Goal: Submit feedback/report problem: Submit feedback/report problem

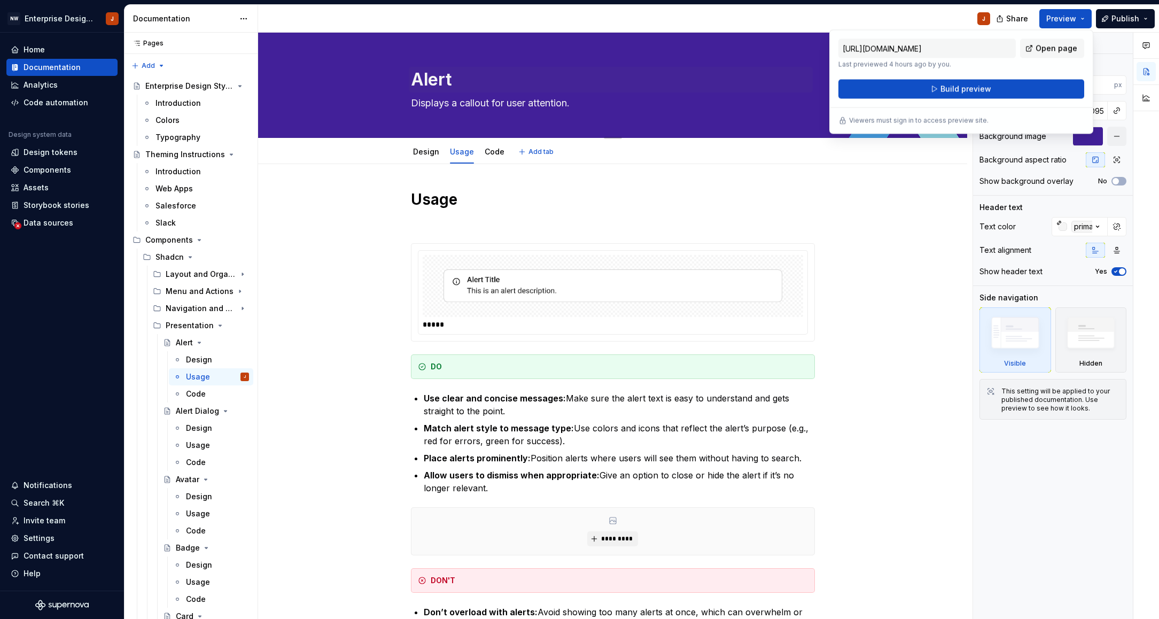
scroll to position [38, 0]
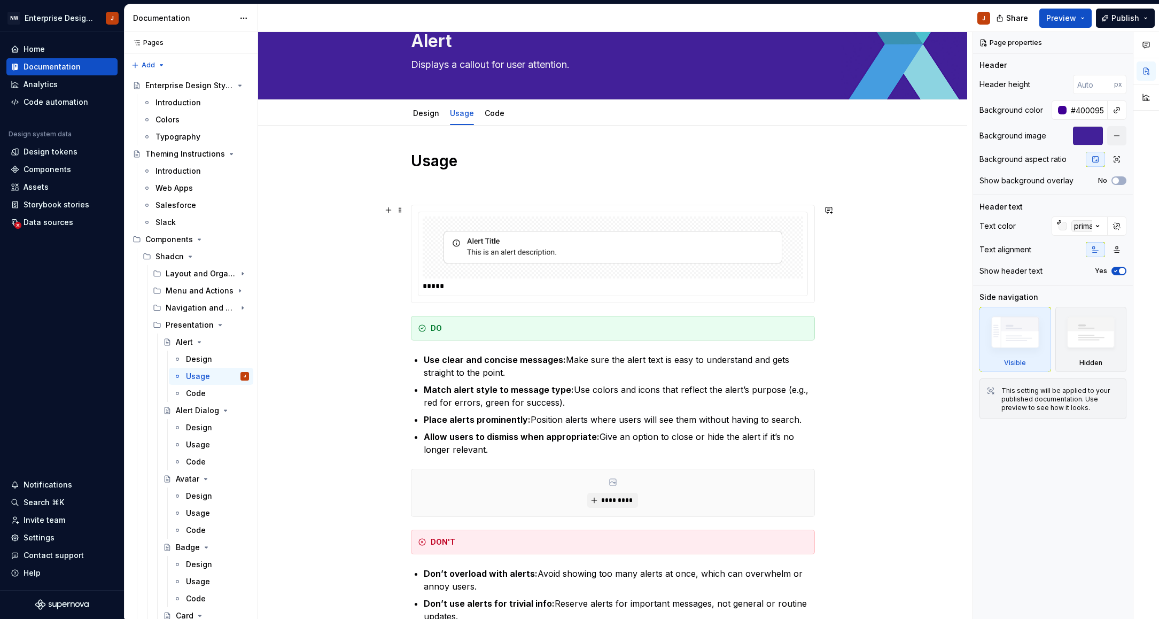
click at [863, 228] on div "Usage ***** DO Use clear and concise messages: Make sure the alert text is easy…" at bounding box center [612, 510] width 709 height 768
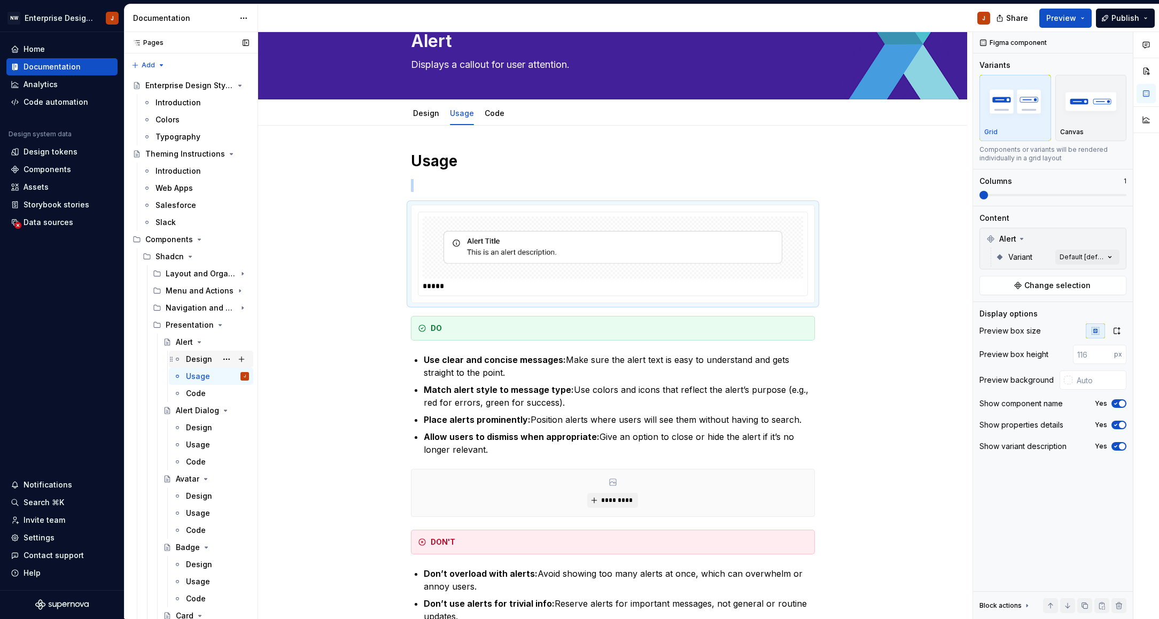
click at [198, 353] on div "Design" at bounding box center [217, 359] width 63 height 15
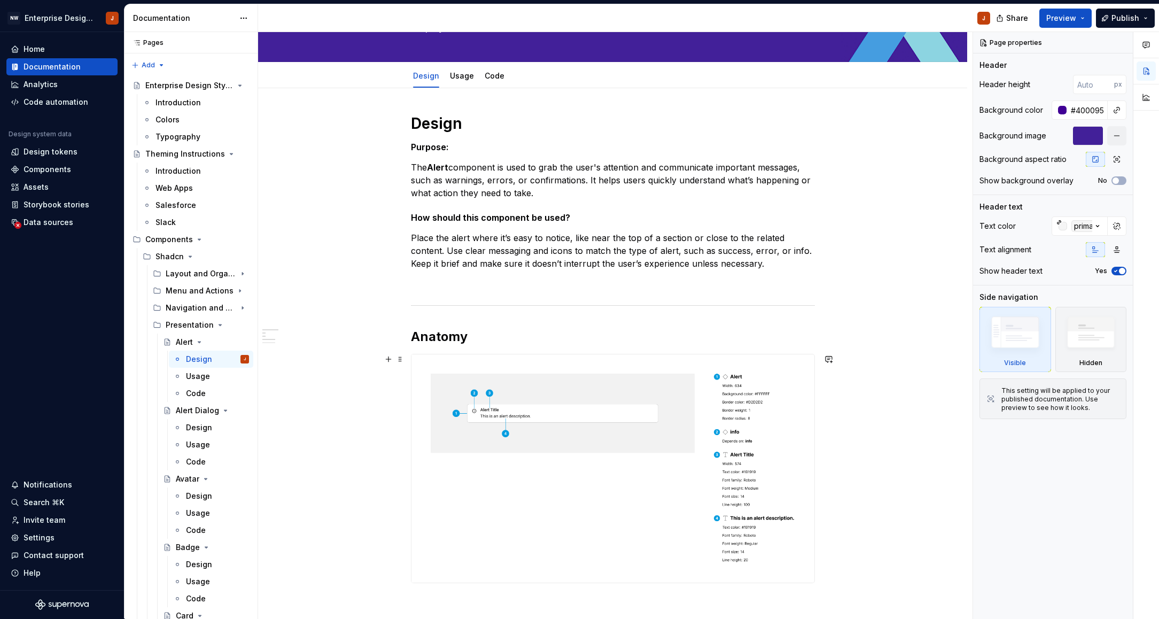
scroll to position [83, 0]
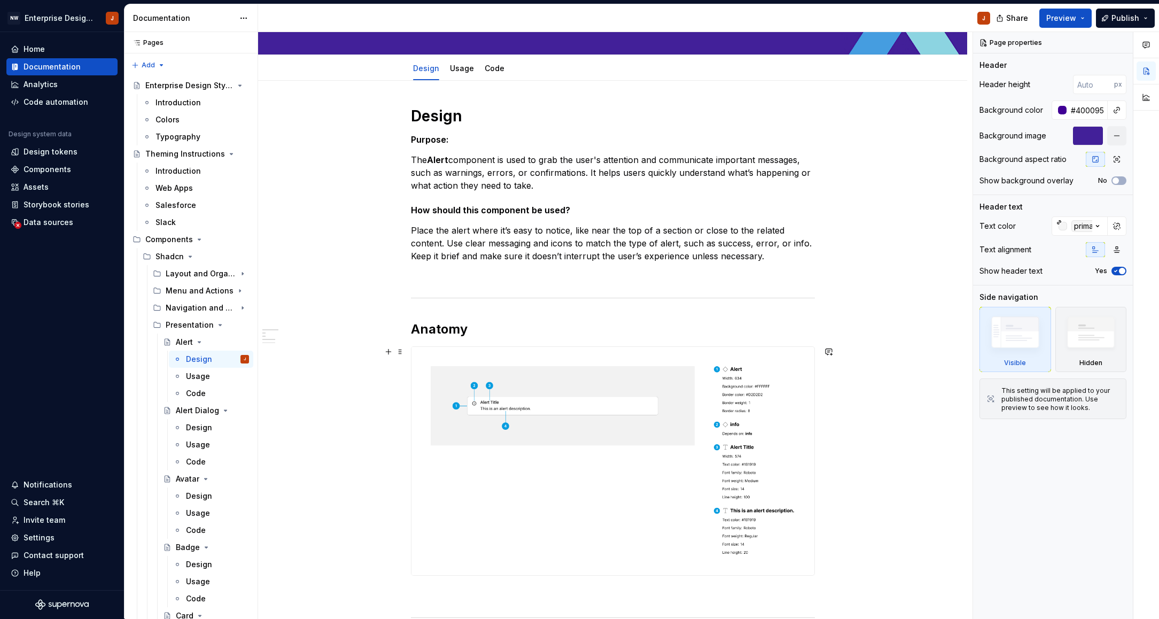
click at [579, 376] on img at bounding box center [612, 461] width 403 height 228
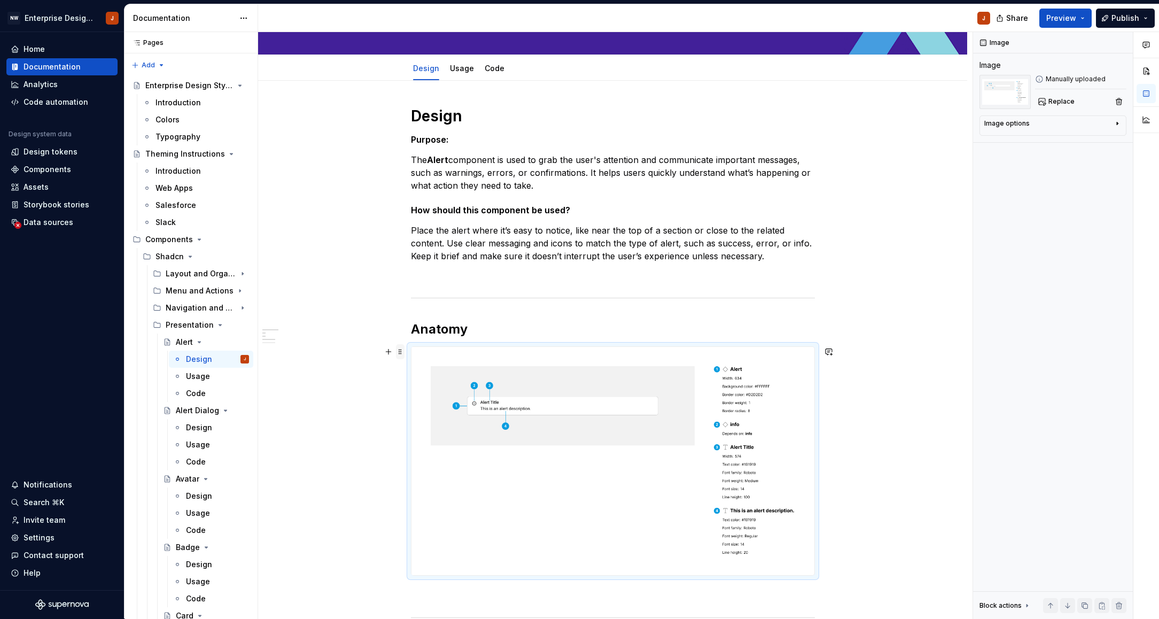
click at [404, 352] on span at bounding box center [400, 351] width 9 height 15
click at [654, 395] on img at bounding box center [612, 461] width 403 height 228
click at [654, 393] on img at bounding box center [612, 461] width 403 height 228
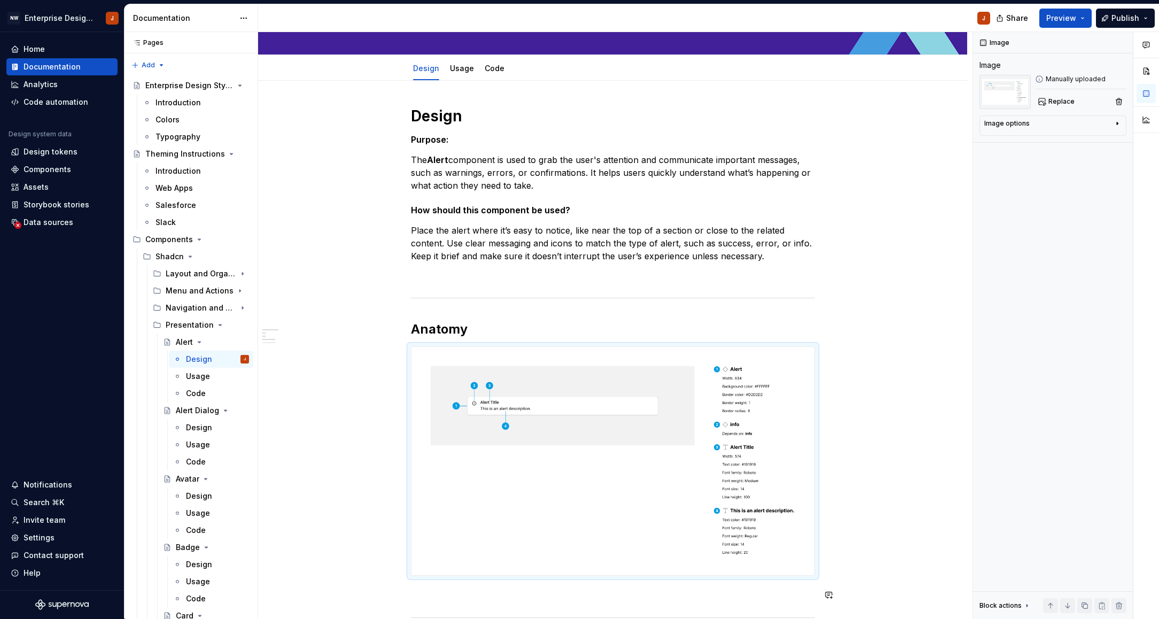
click at [425, 588] on div "Design Purpose: The Alert component is used to grab the user's attention and co…" at bounding box center [613, 550] width 404 height 888
click at [413, 357] on img at bounding box center [612, 461] width 403 height 228
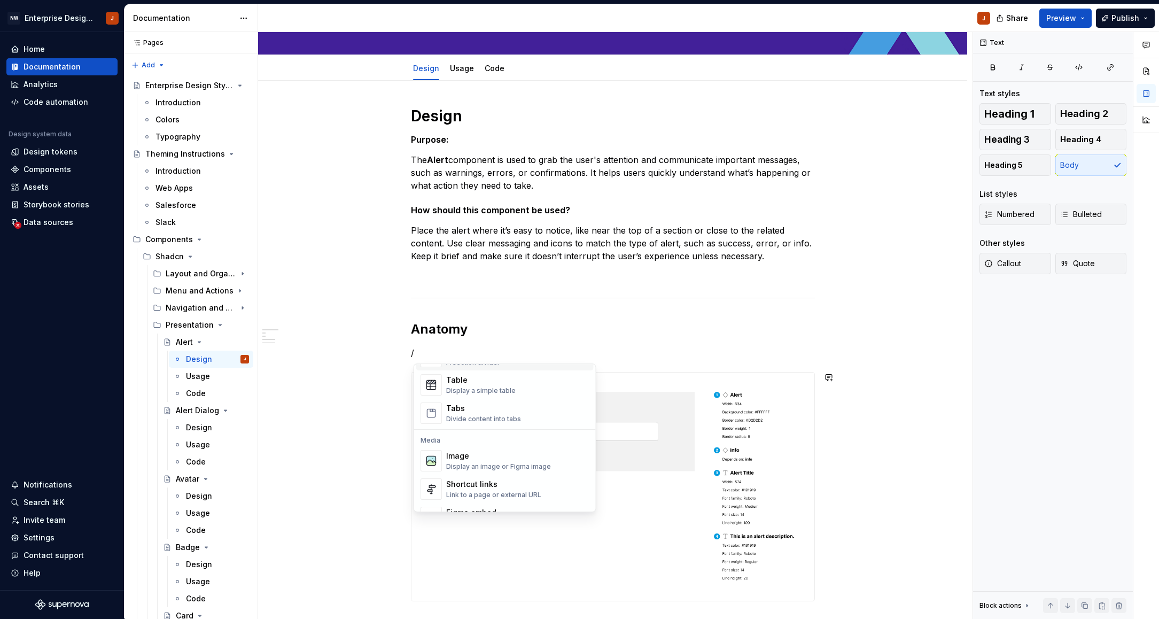
scroll to position [389, 0]
click at [463, 458] on div "Image" at bounding box center [498, 454] width 105 height 11
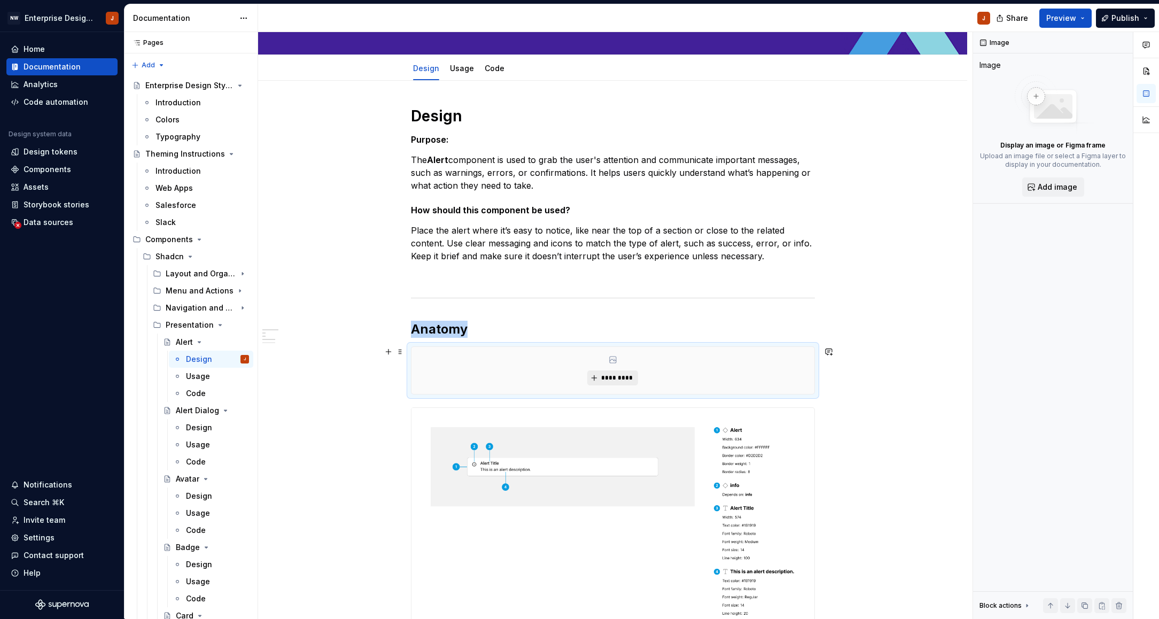
click at [612, 377] on span "*********" at bounding box center [616, 377] width 33 height 9
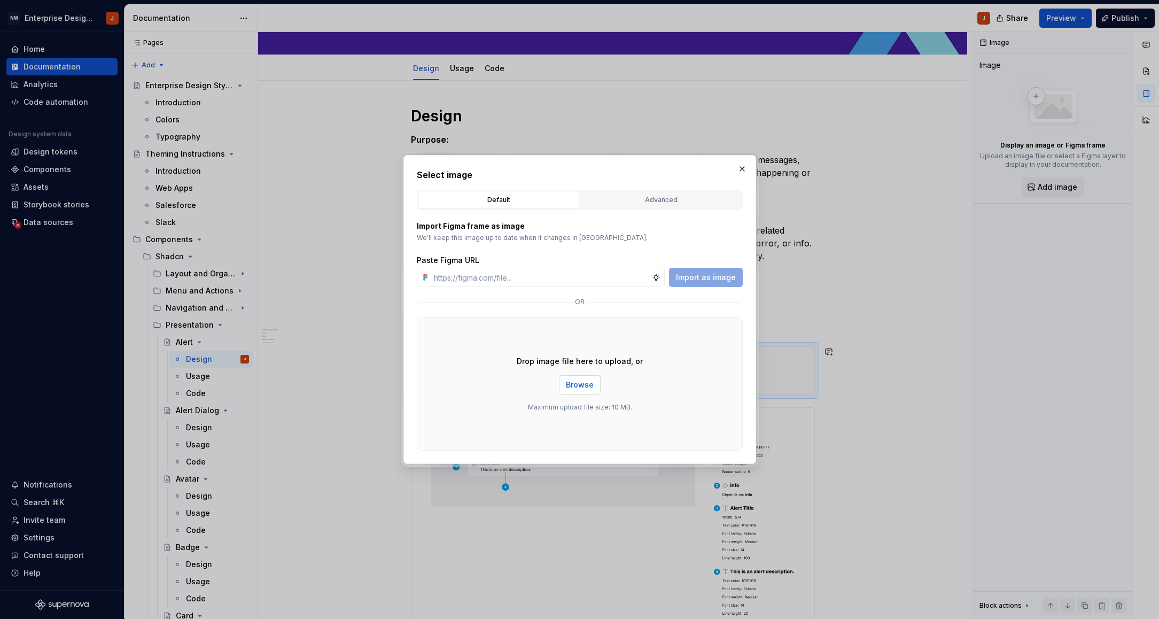
click at [583, 388] on span "Browse" at bounding box center [580, 384] width 28 height 11
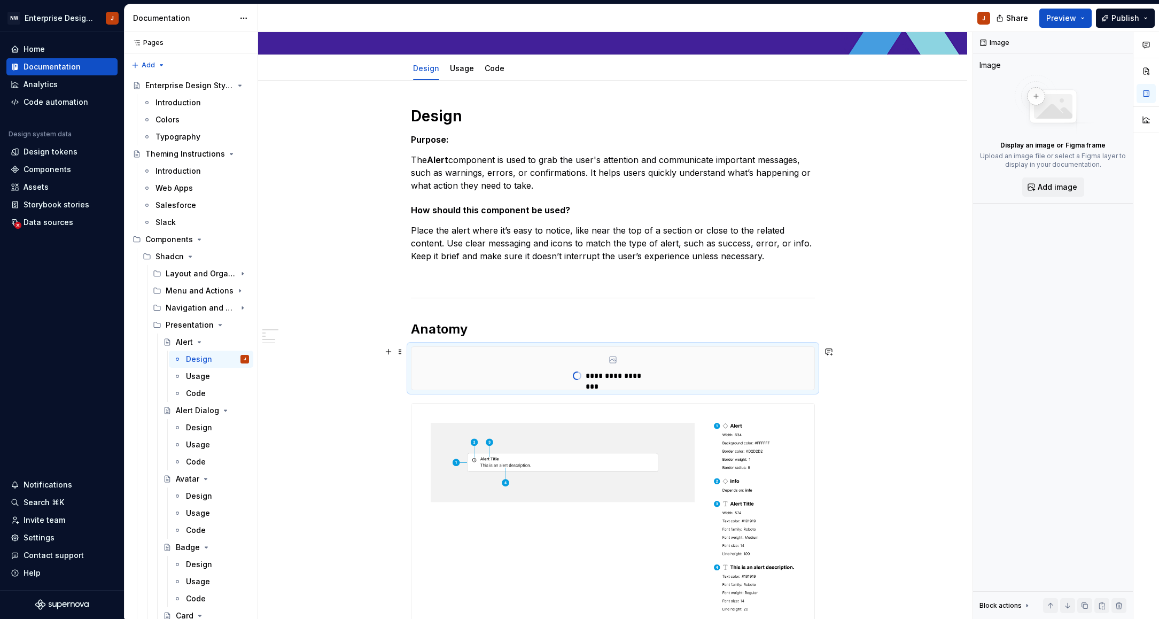
type textarea "*"
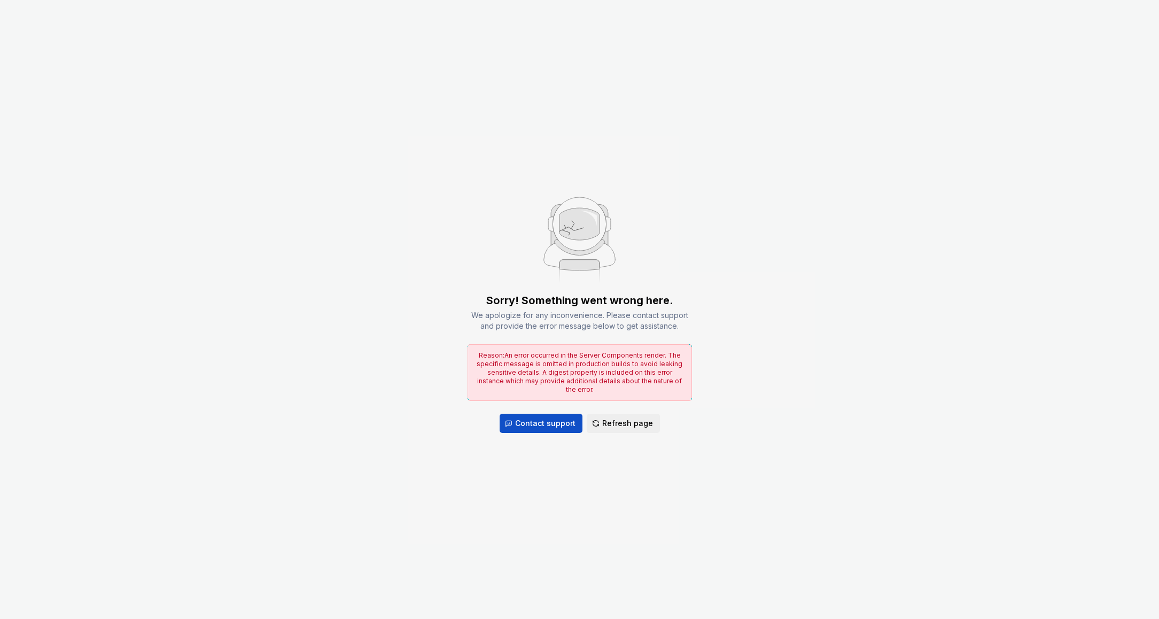
click at [595, 420] on button "Refresh page" at bounding box center [623, 422] width 73 height 19
click at [611, 419] on span "Refresh page" at bounding box center [627, 423] width 51 height 11
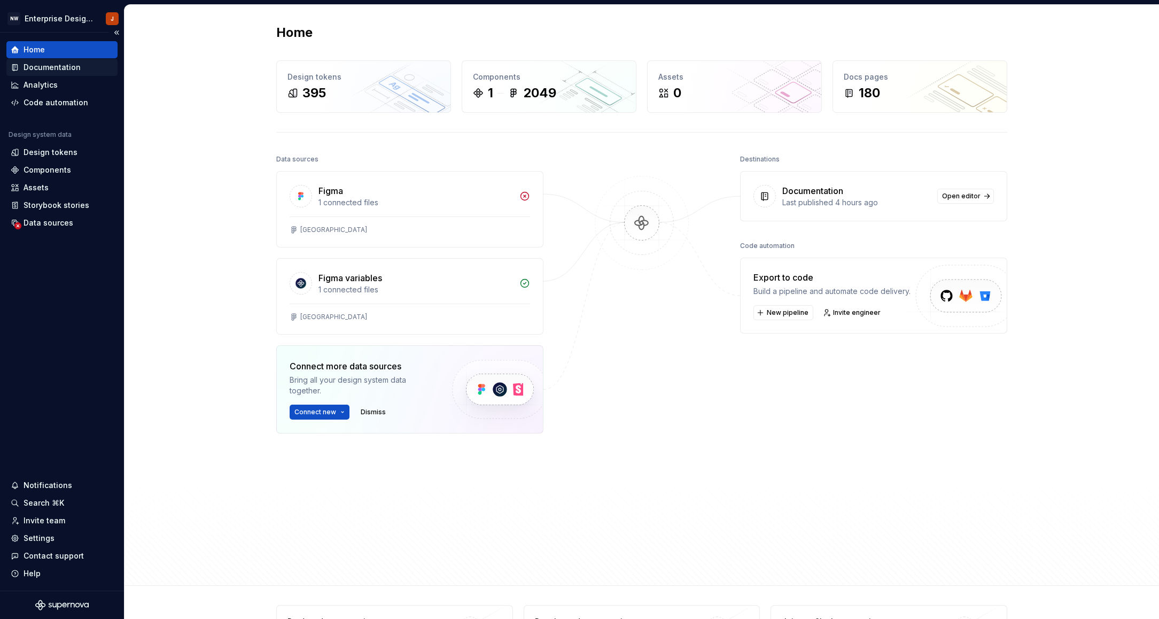
click at [63, 64] on div "Documentation" at bounding box center [52, 67] width 57 height 11
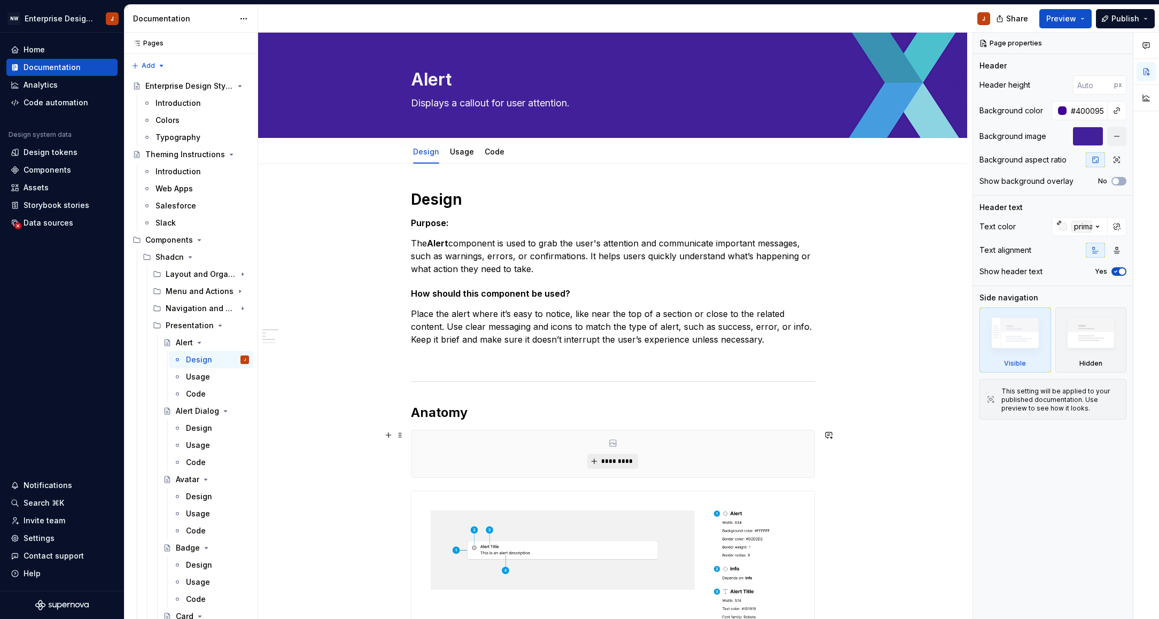
click at [621, 462] on span "*********" at bounding box center [616, 461] width 33 height 9
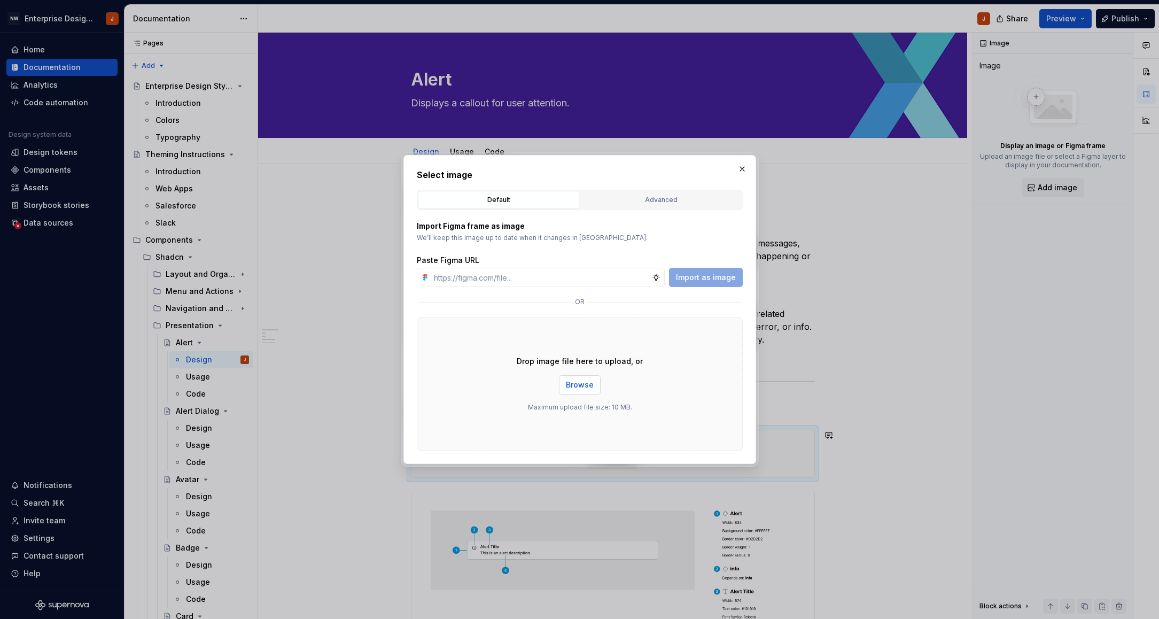
click at [574, 383] on span "Browse" at bounding box center [580, 384] width 28 height 11
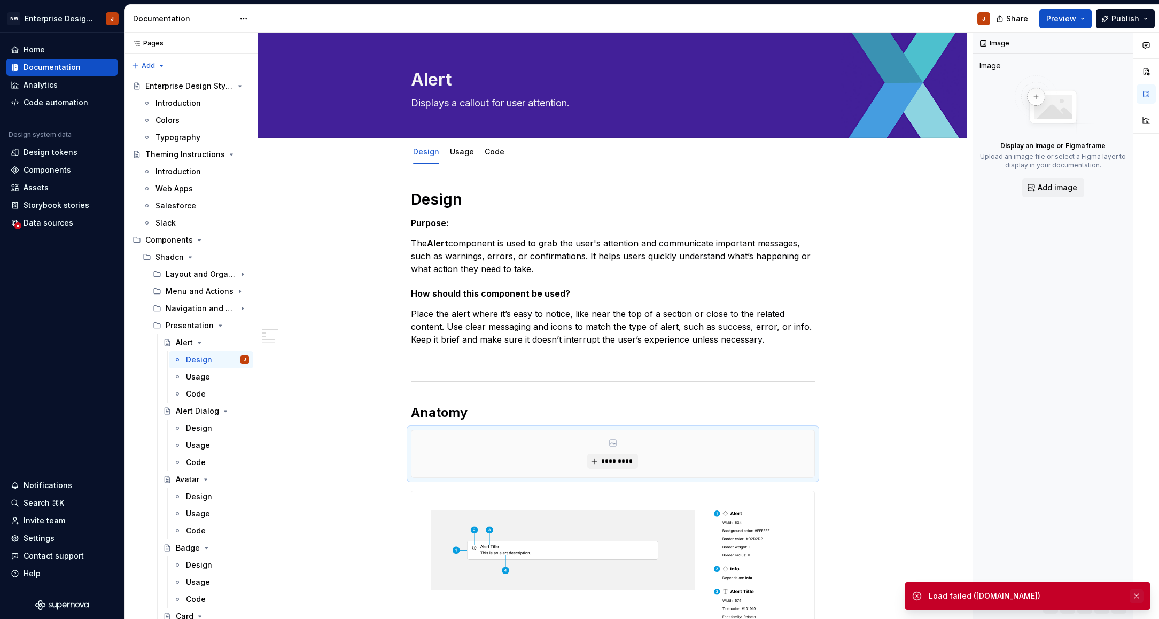
click at [1138, 598] on button "button" at bounding box center [1136, 595] width 14 height 15
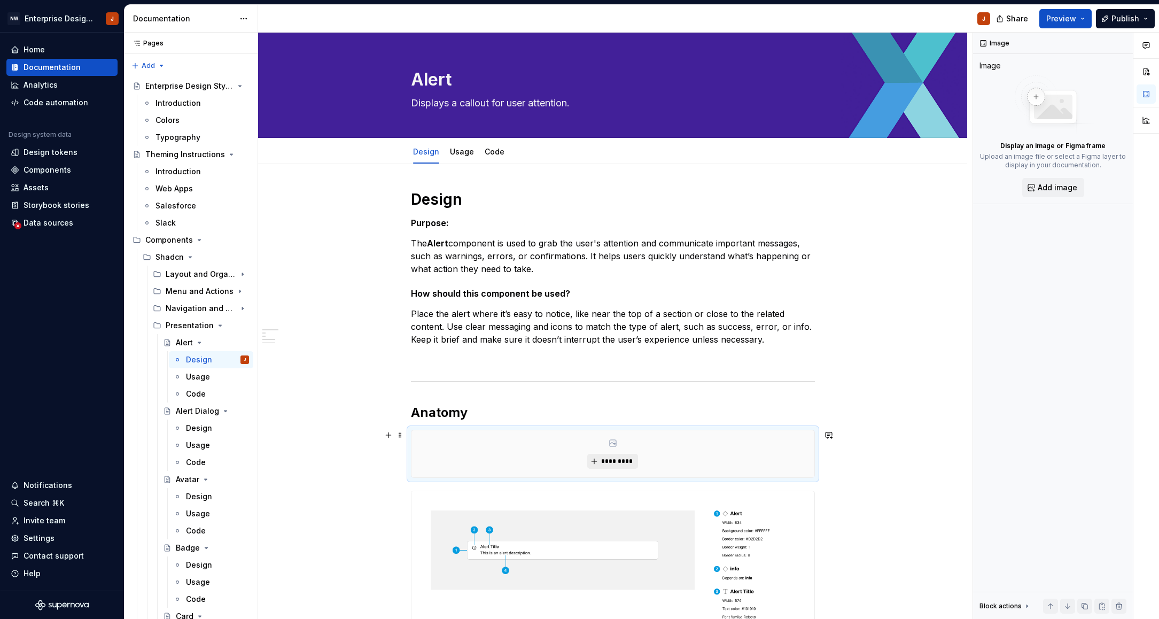
click at [625, 456] on button "*********" at bounding box center [612, 461] width 51 height 15
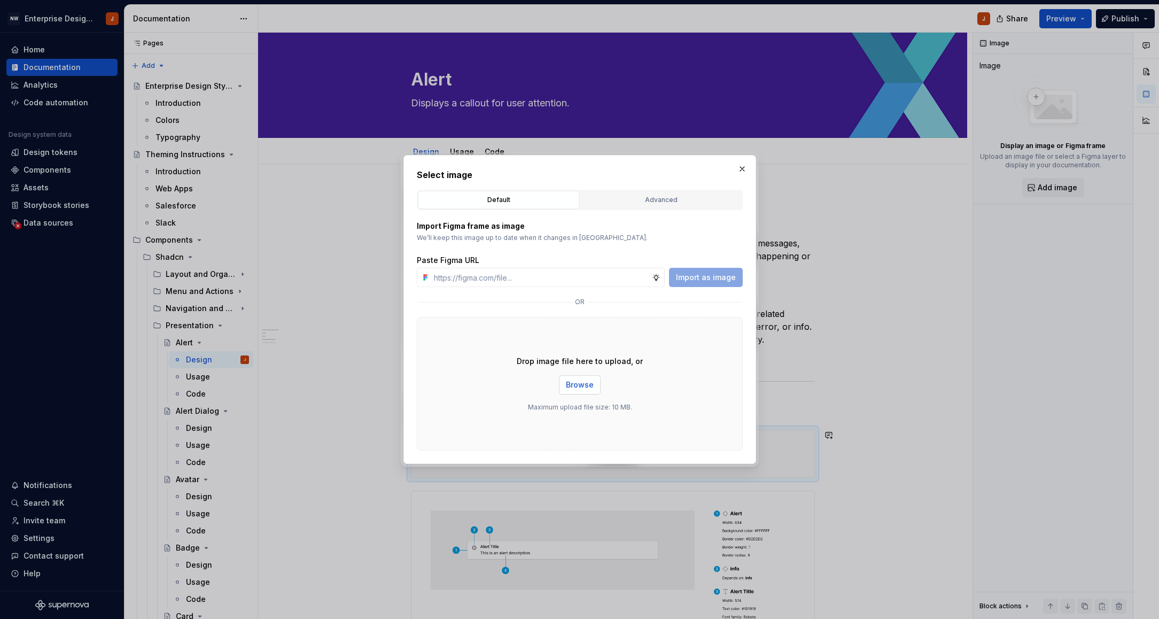
click at [587, 381] on span "Browse" at bounding box center [580, 384] width 28 height 11
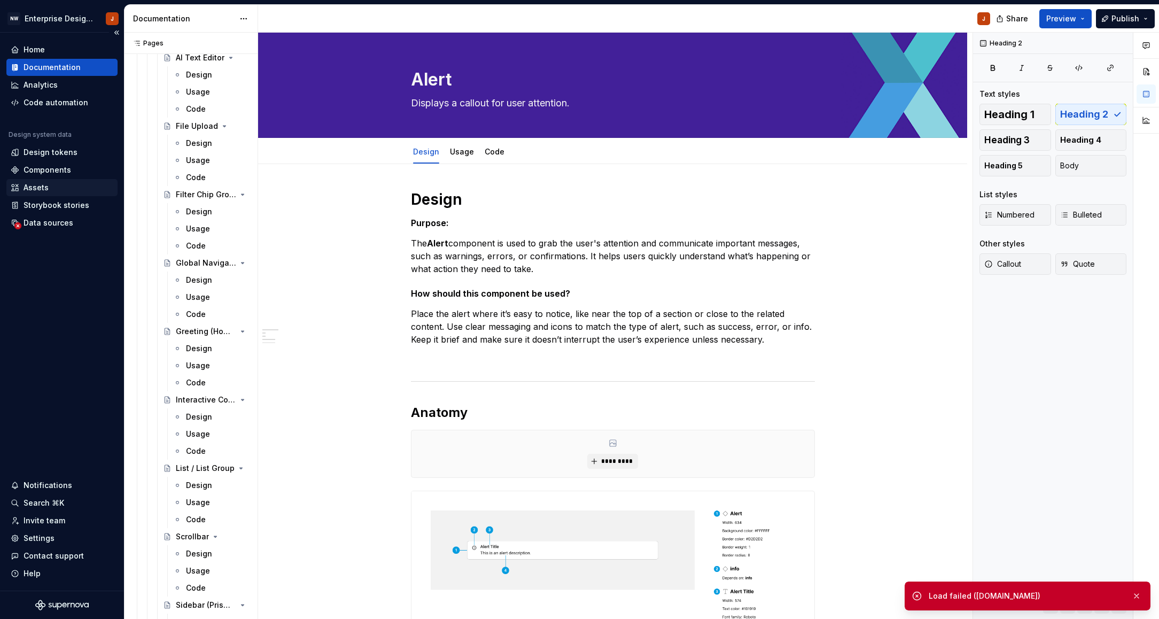
scroll to position [2323, 0]
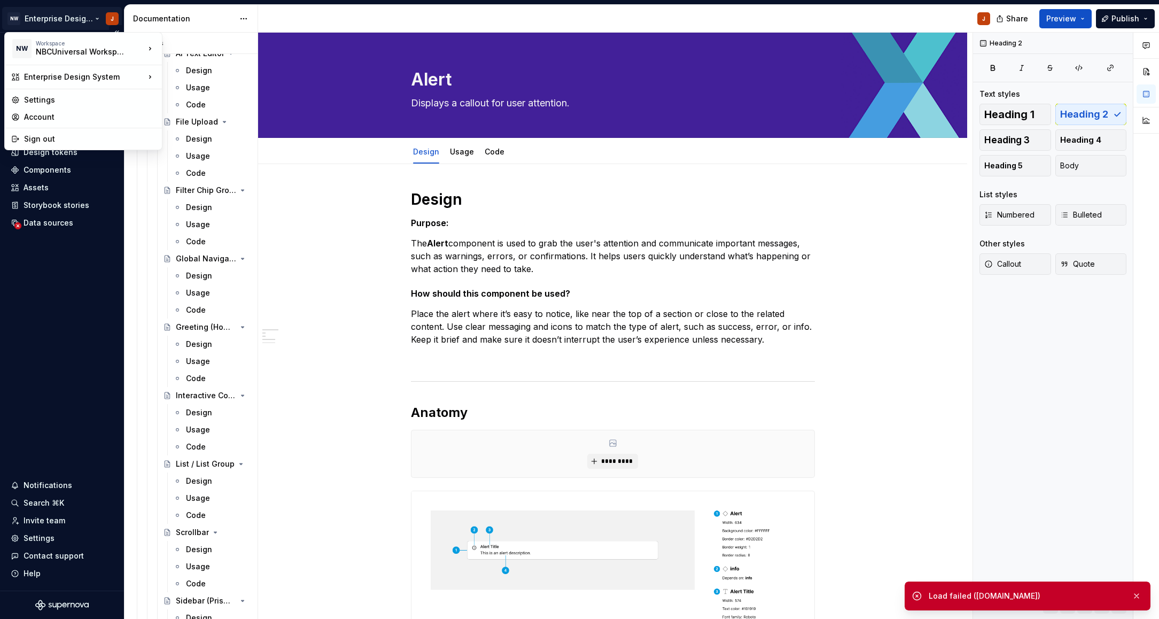
click at [30, 22] on html "NW Enterprise Design System J Home Documentation Analytics Code automation Desi…" at bounding box center [579, 309] width 1159 height 619
click at [46, 139] on div "Sign out" at bounding box center [89, 139] width 131 height 11
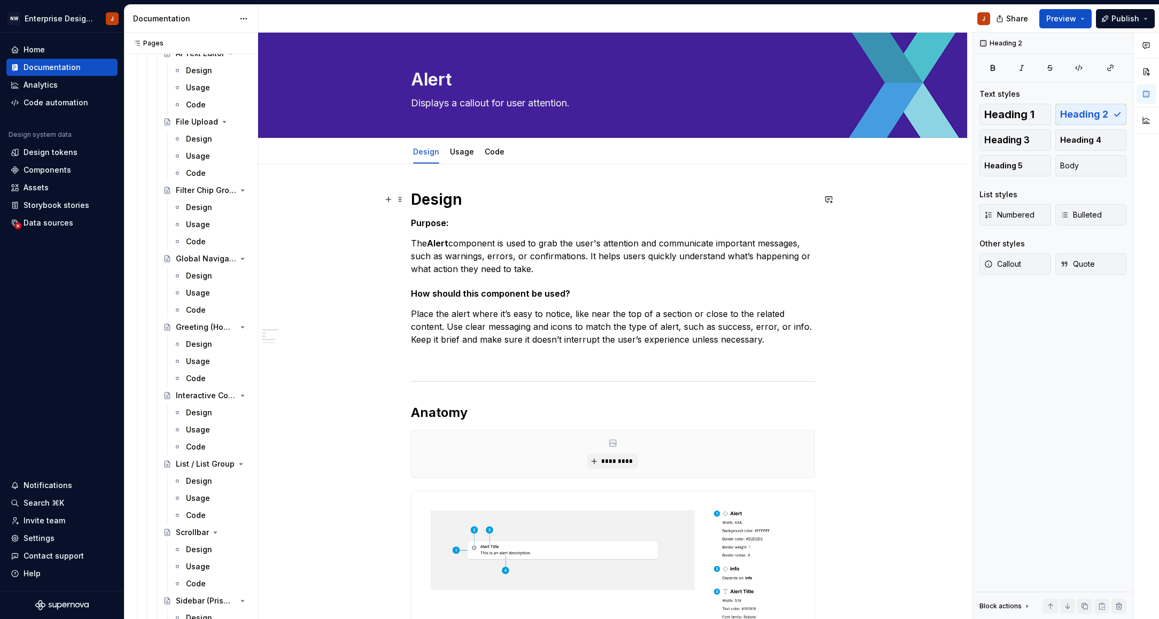
type textarea "*"
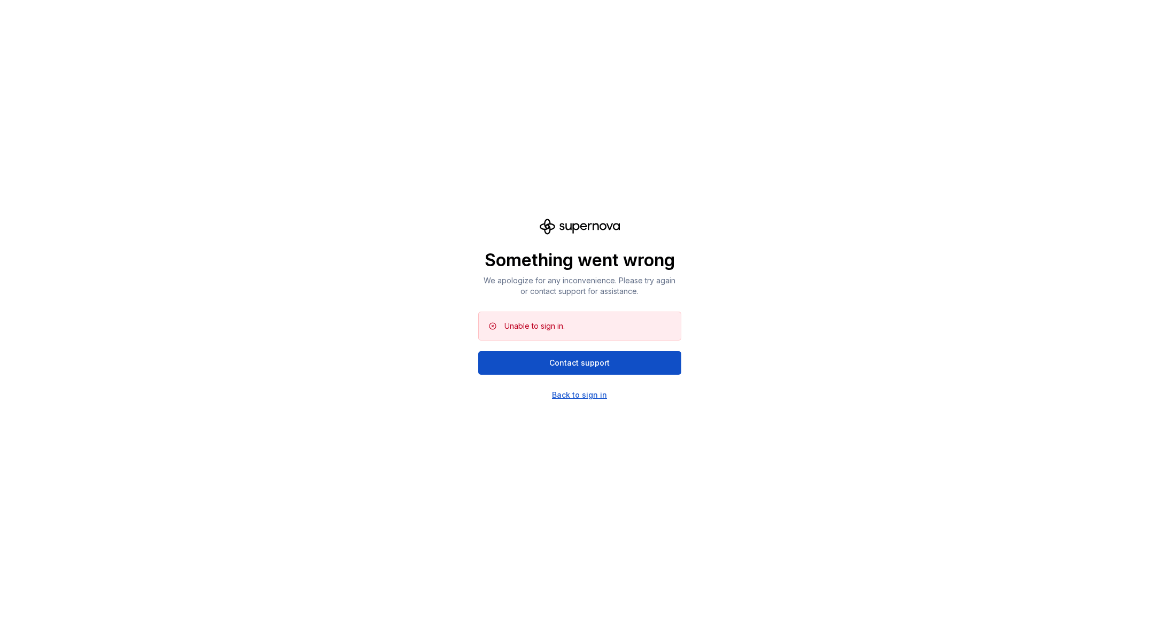
click at [572, 396] on div "Back to sign in" at bounding box center [579, 394] width 55 height 11
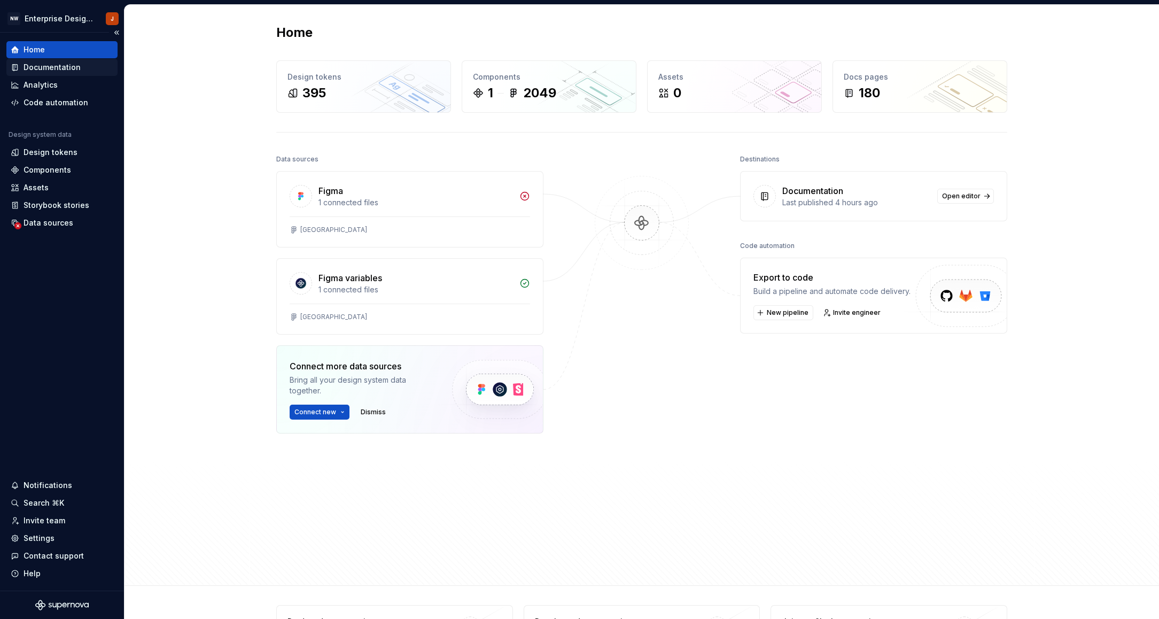
click at [35, 66] on div "Documentation" at bounding box center [52, 67] width 57 height 11
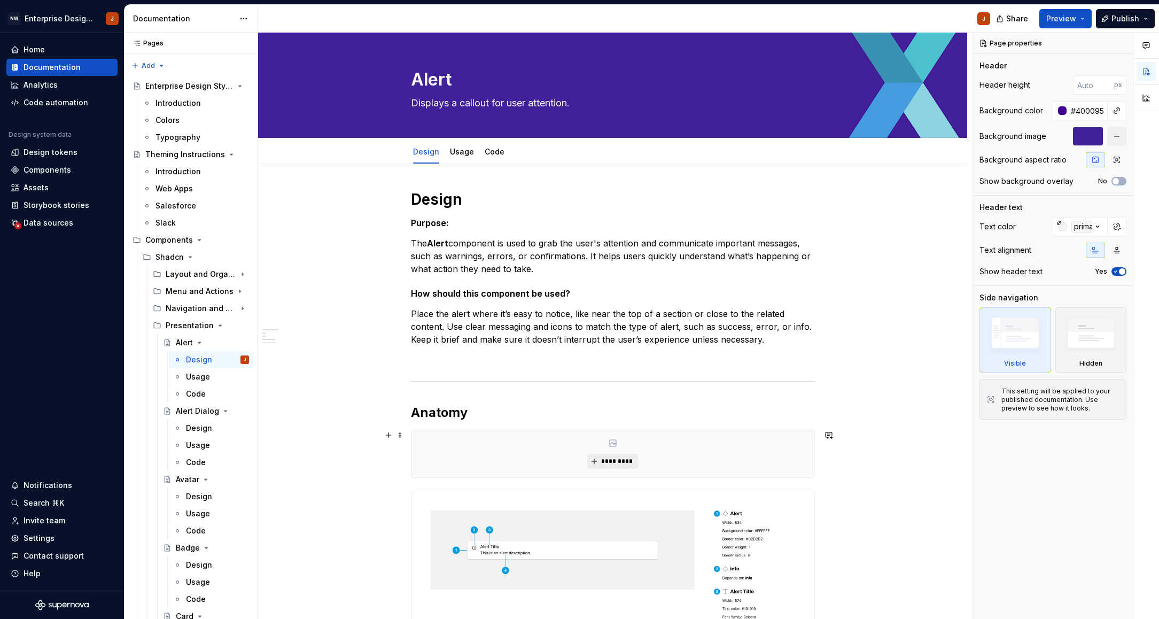
click at [611, 460] on span "*********" at bounding box center [616, 461] width 33 height 9
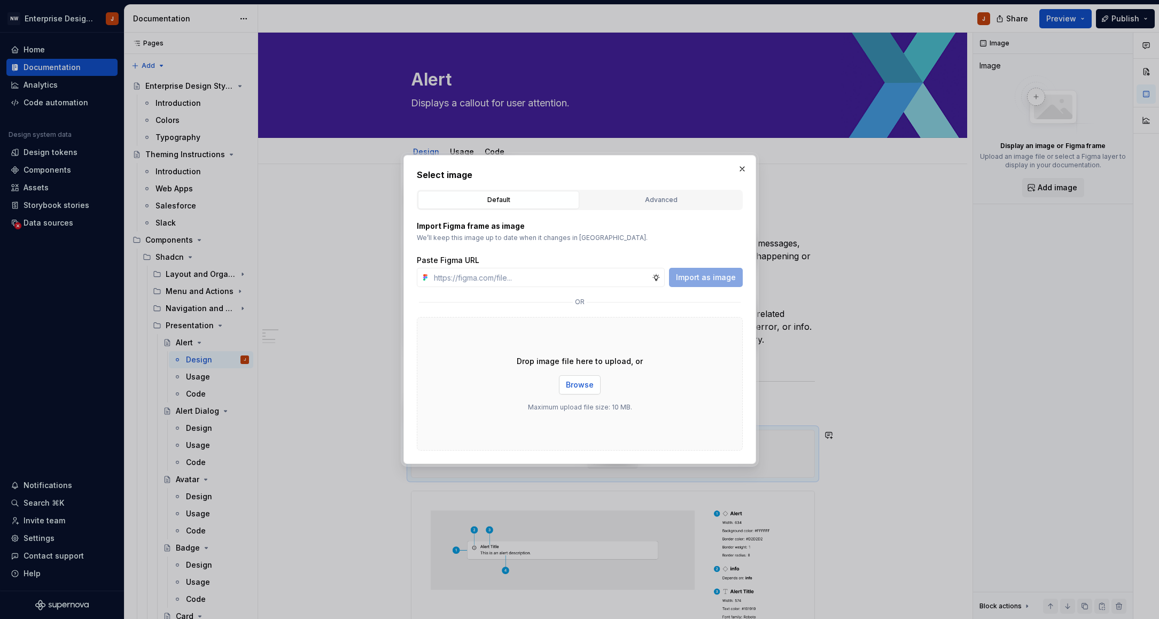
click at [582, 383] on span "Browse" at bounding box center [580, 384] width 28 height 11
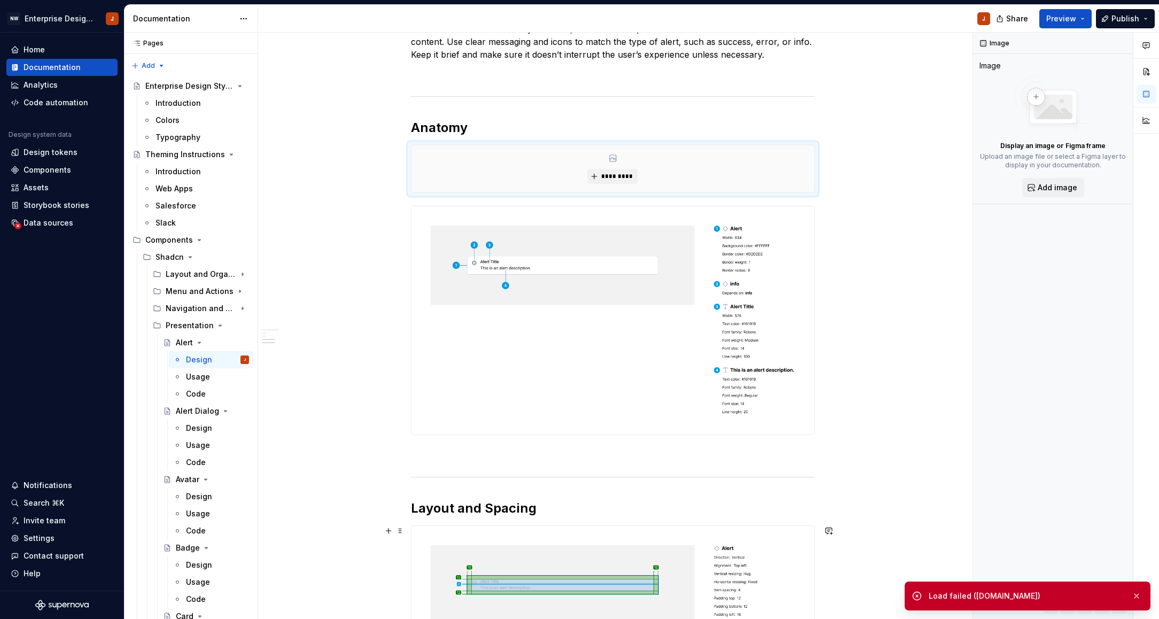
scroll to position [281, 0]
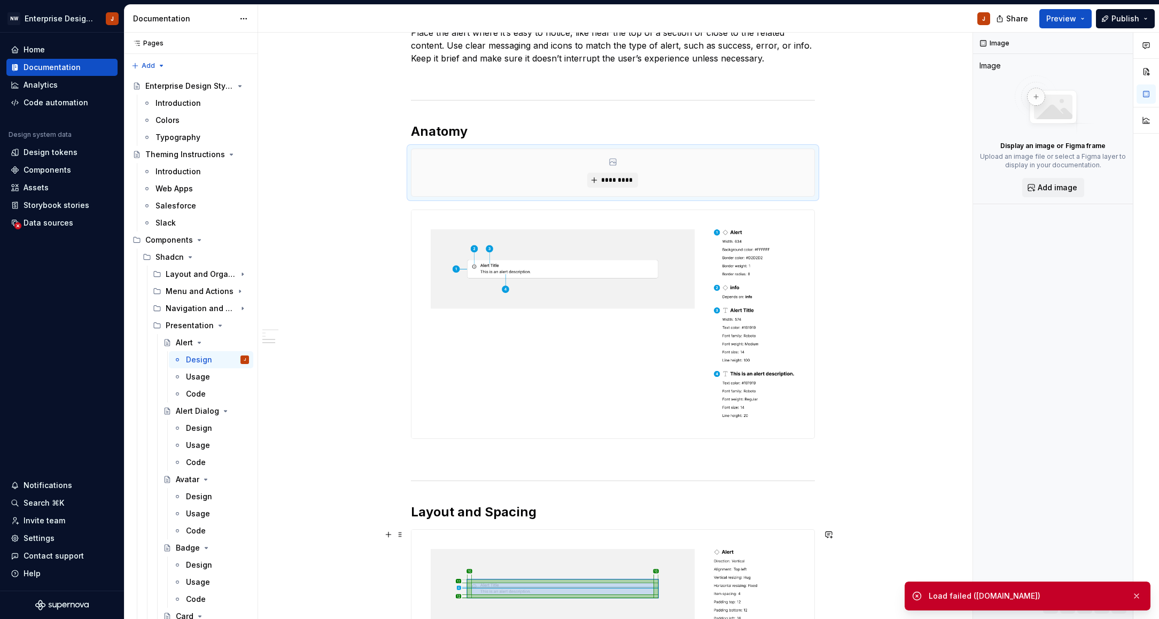
click at [948, 597] on div "Load failed (api.supernova.io)" at bounding box center [1025, 595] width 194 height 11
click at [916, 596] on icon at bounding box center [916, 595] width 11 height 11
click at [1137, 597] on button "button" at bounding box center [1136, 595] width 14 height 15
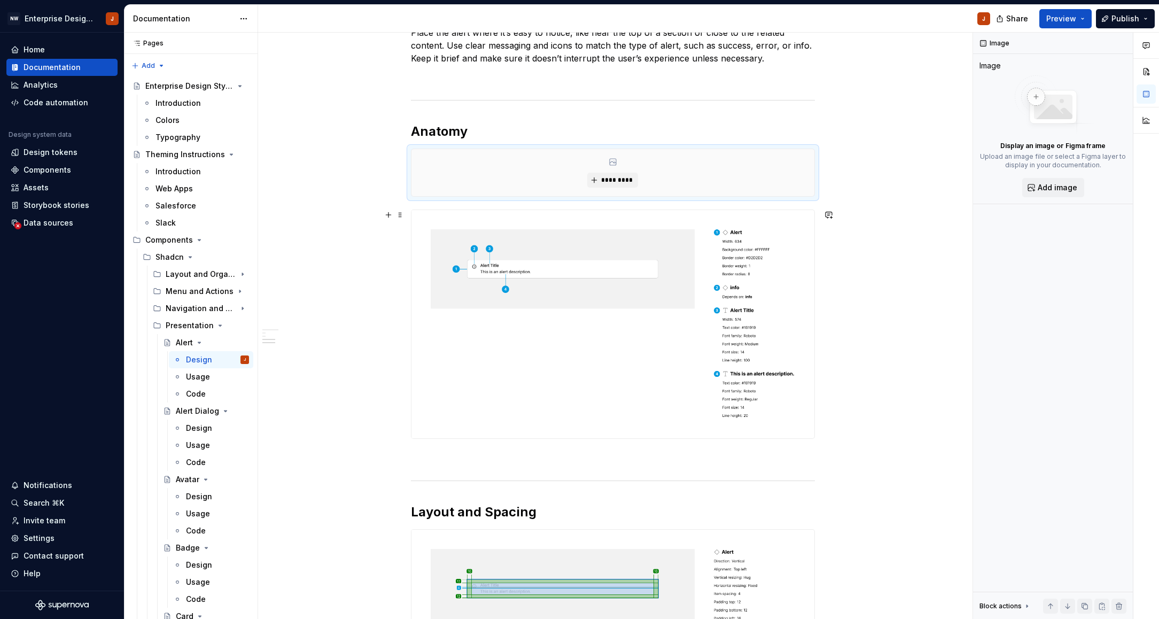
click at [559, 279] on img at bounding box center [612, 324] width 403 height 228
click at [589, 179] on div "*********" at bounding box center [612, 172] width 403 height 47
click at [603, 178] on button "*********" at bounding box center [612, 180] width 51 height 15
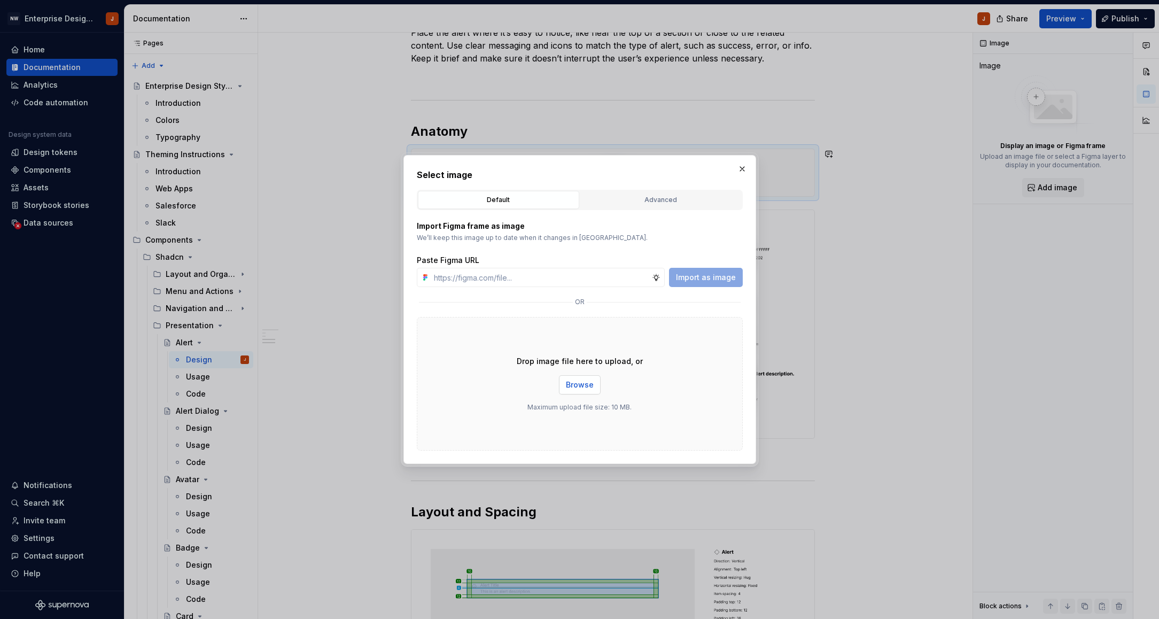
click at [582, 391] on button "Browse" at bounding box center [580, 384] width 42 height 19
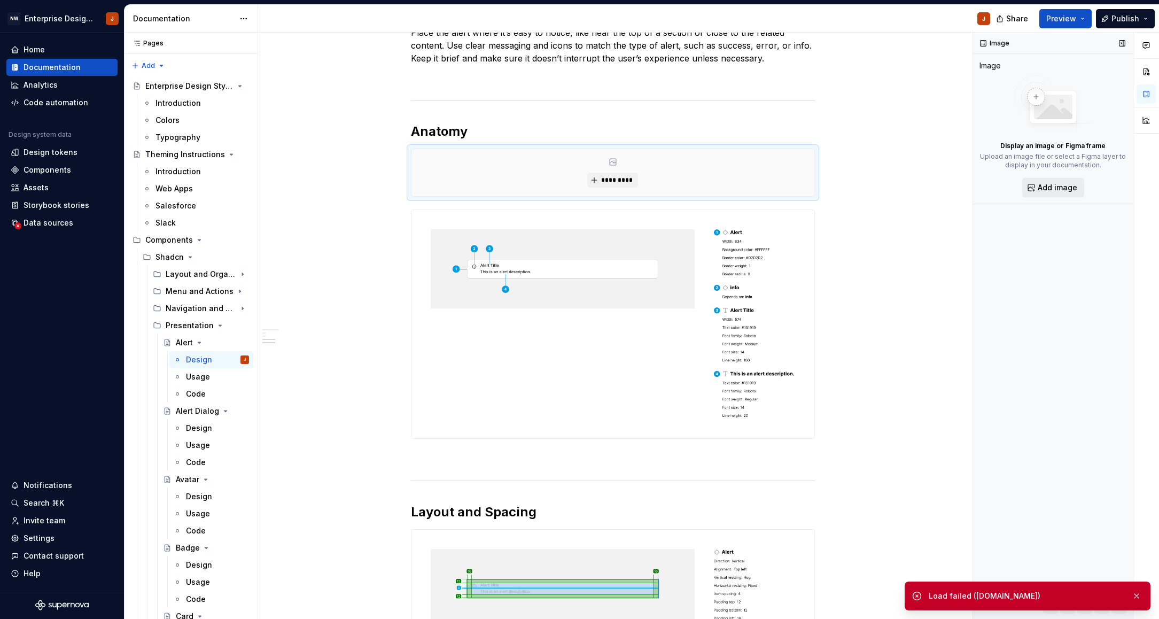
click at [1044, 187] on span "Add image" at bounding box center [1057, 187] width 40 height 11
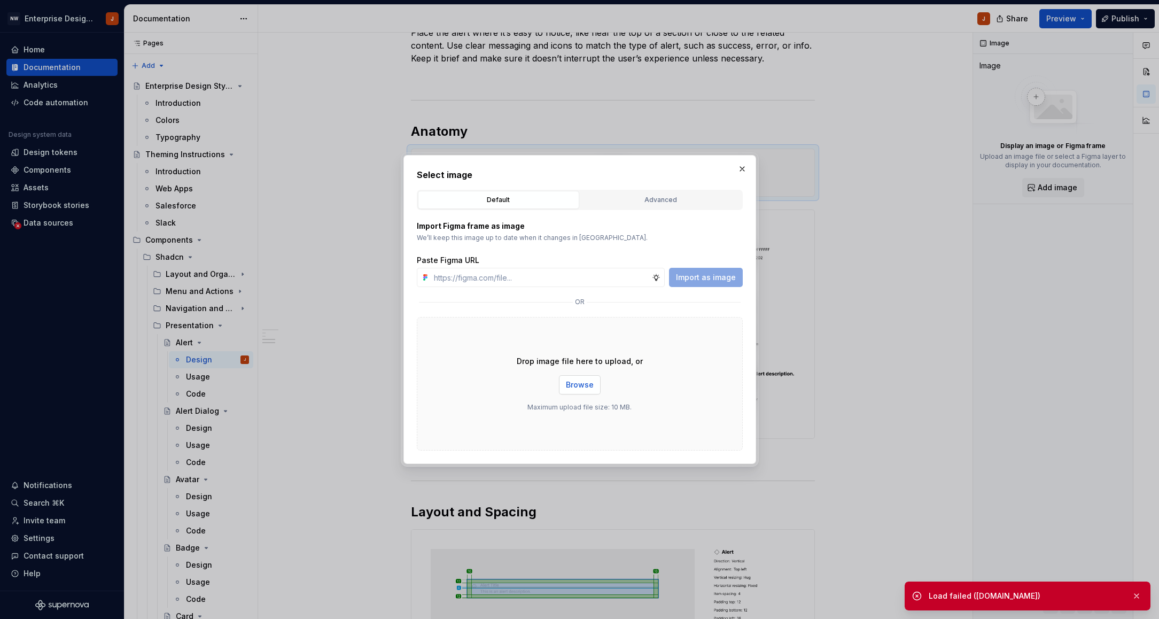
click at [577, 379] on button "Browse" at bounding box center [580, 384] width 42 height 19
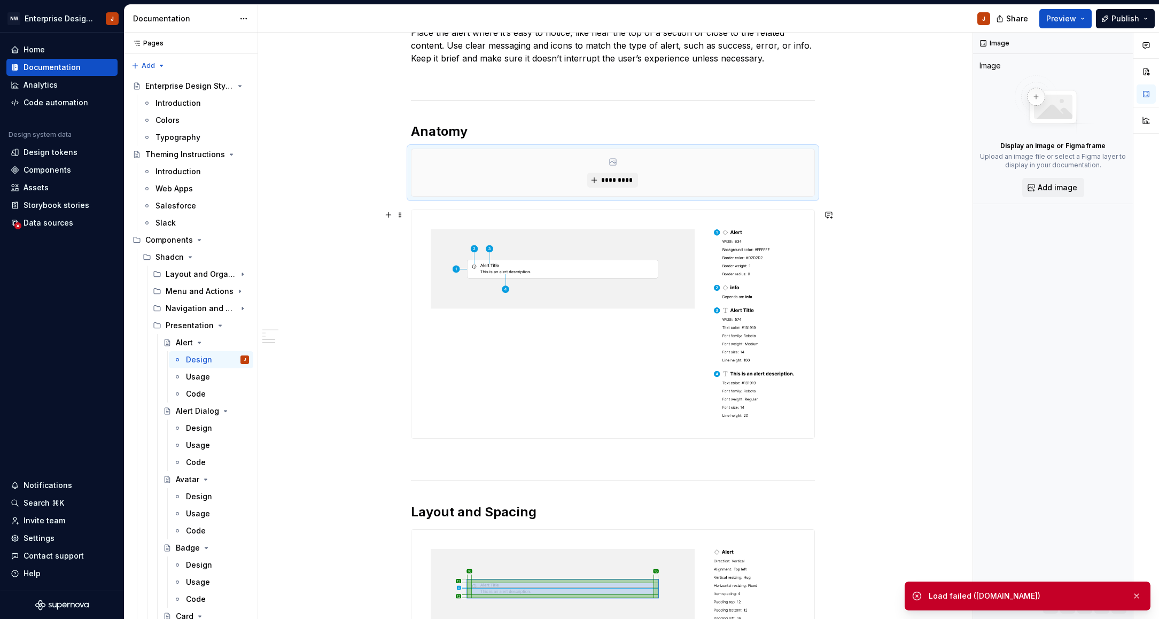
click at [647, 349] on img at bounding box center [612, 324] width 403 height 228
click at [567, 179] on div "*********" at bounding box center [612, 172] width 403 height 47
click at [402, 154] on span at bounding box center [400, 153] width 9 height 15
click at [428, 253] on div "Delete" at bounding box center [452, 251] width 69 height 11
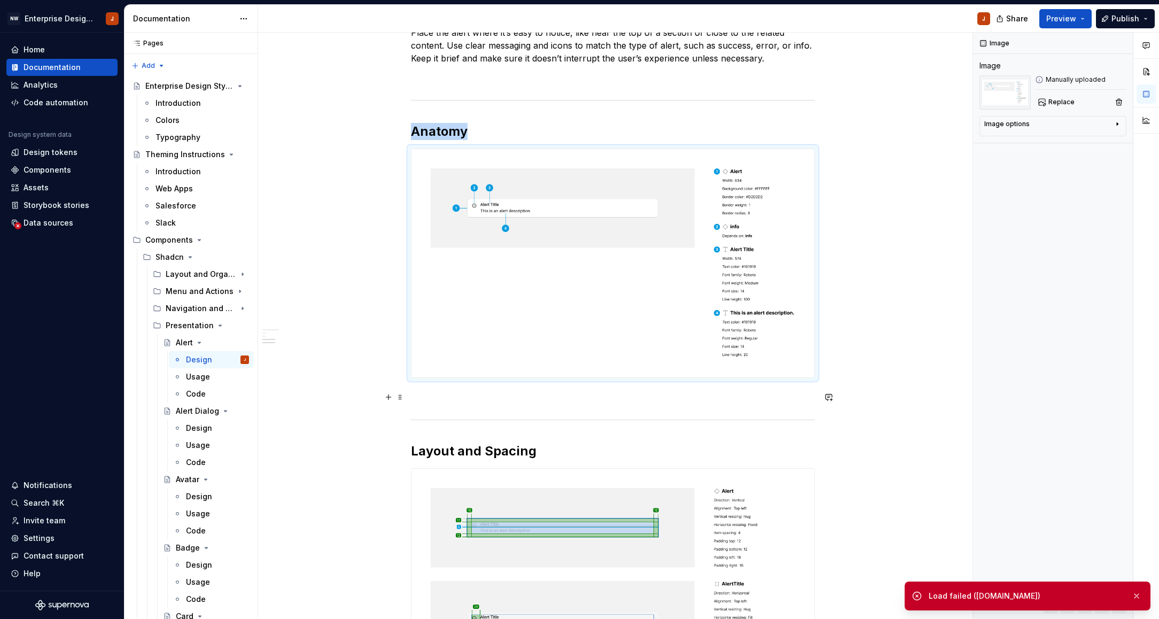
click at [429, 397] on p at bounding box center [613, 397] width 404 height 13
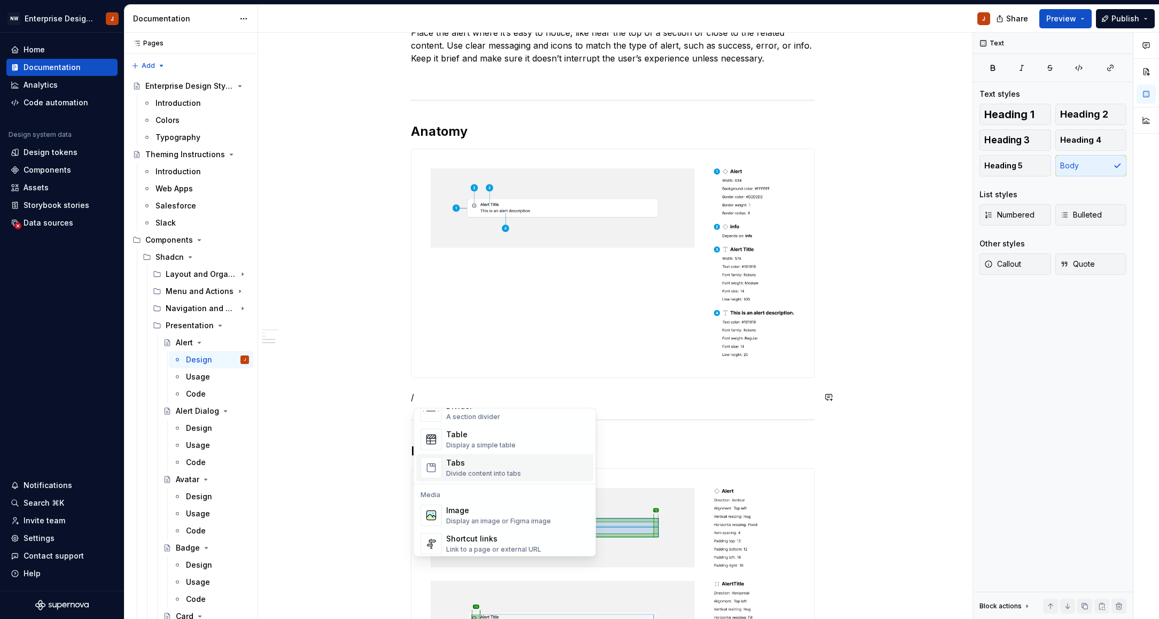
scroll to position [383, 0]
click at [487, 511] on div "Image Display an image or Figma image" at bounding box center [498, 510] width 105 height 20
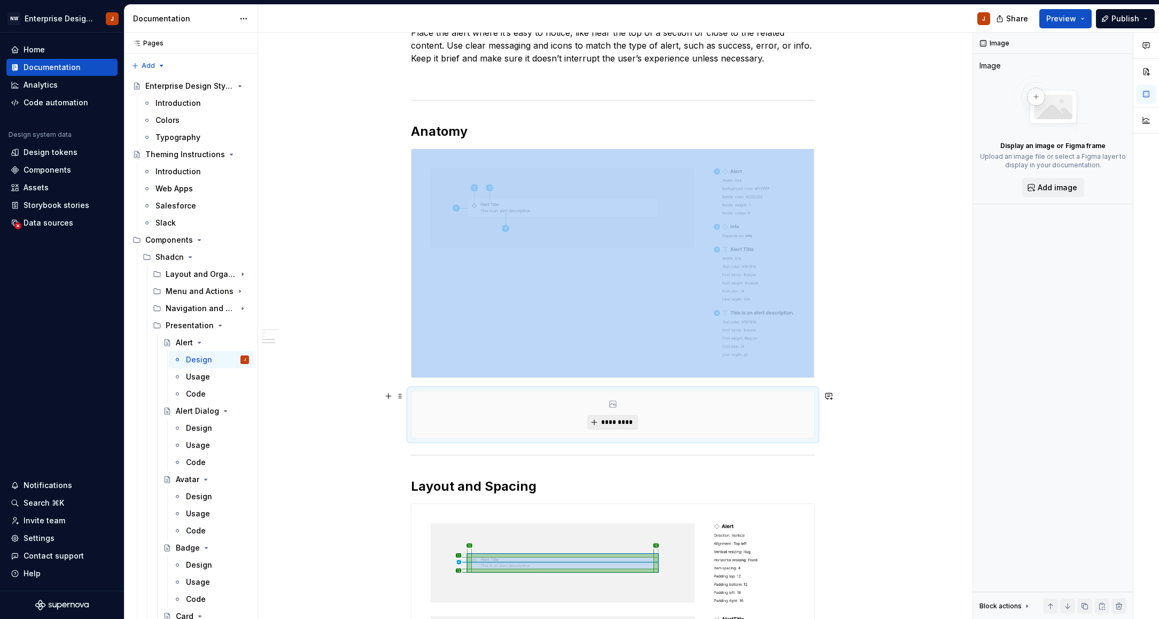
click at [616, 423] on span "*********" at bounding box center [616, 422] width 33 height 9
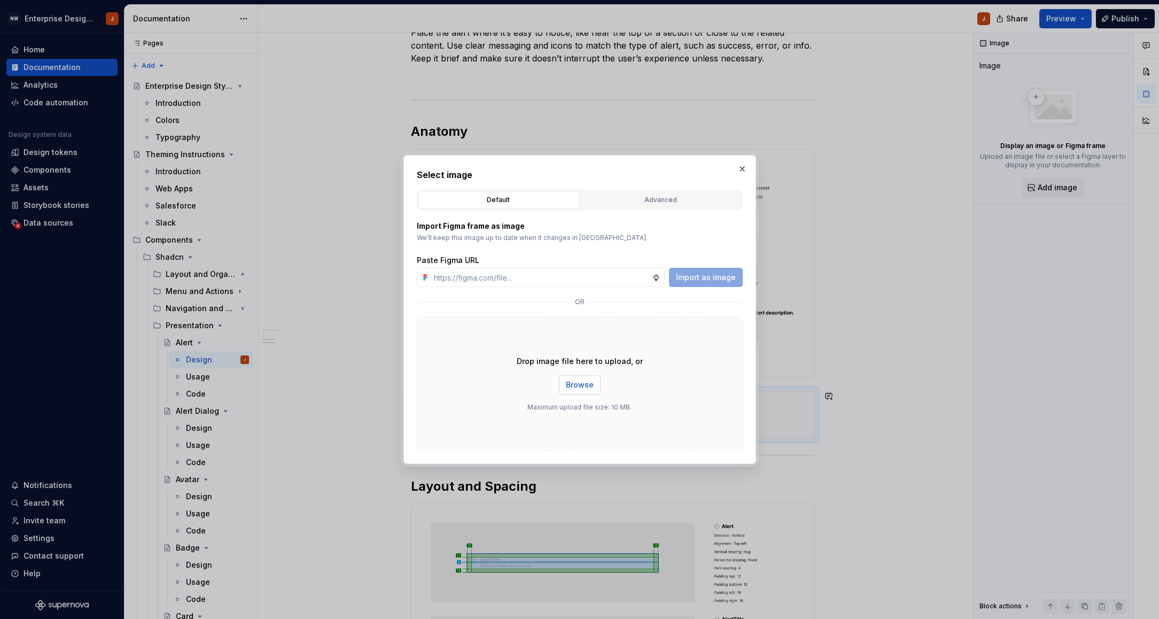
click at [582, 385] on span "Browse" at bounding box center [580, 384] width 28 height 11
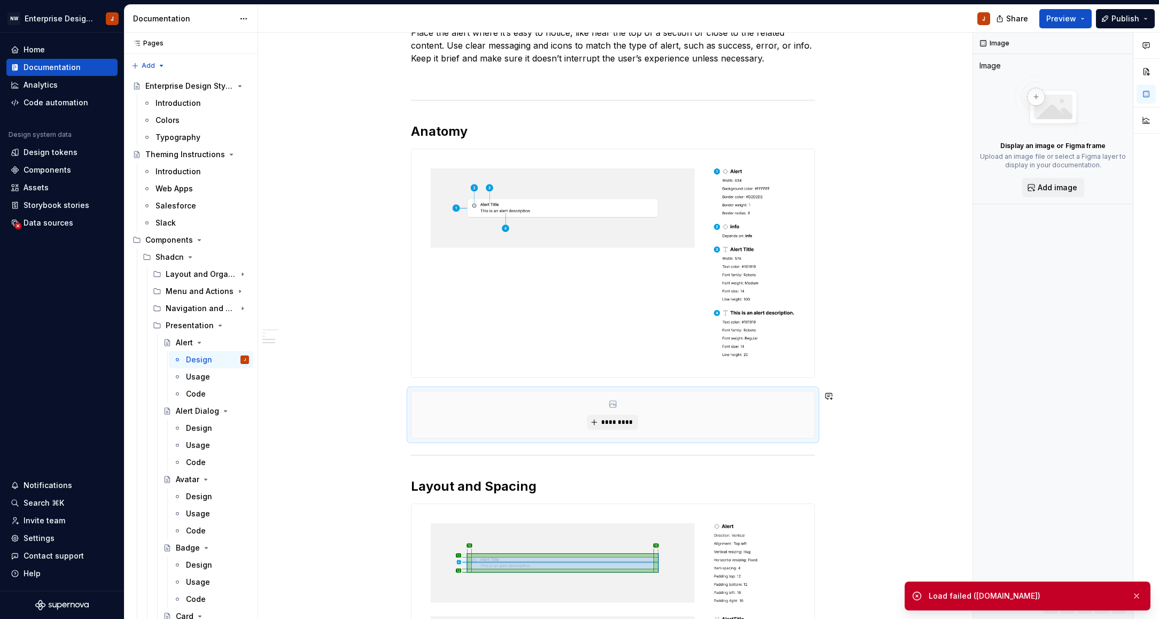
type textarea "*"
click at [46, 225] on div "Data sources" at bounding box center [49, 222] width 50 height 11
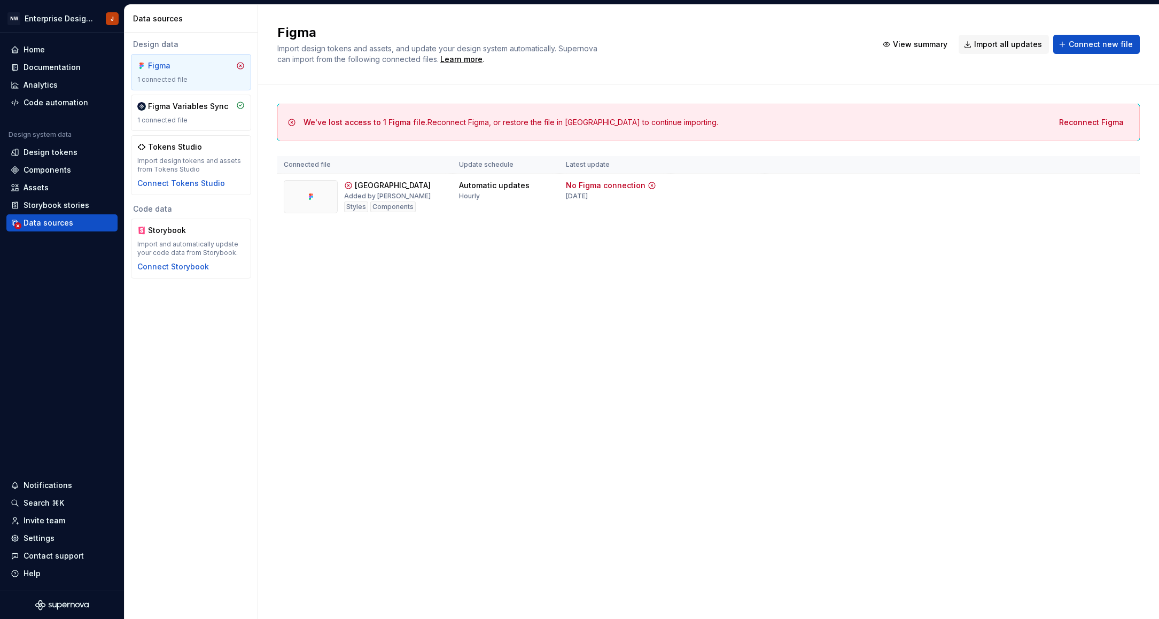
click at [1098, 125] on span "Reconnect Figma" at bounding box center [1091, 122] width 65 height 11
click at [40, 68] on div "Documentation" at bounding box center [52, 67] width 57 height 11
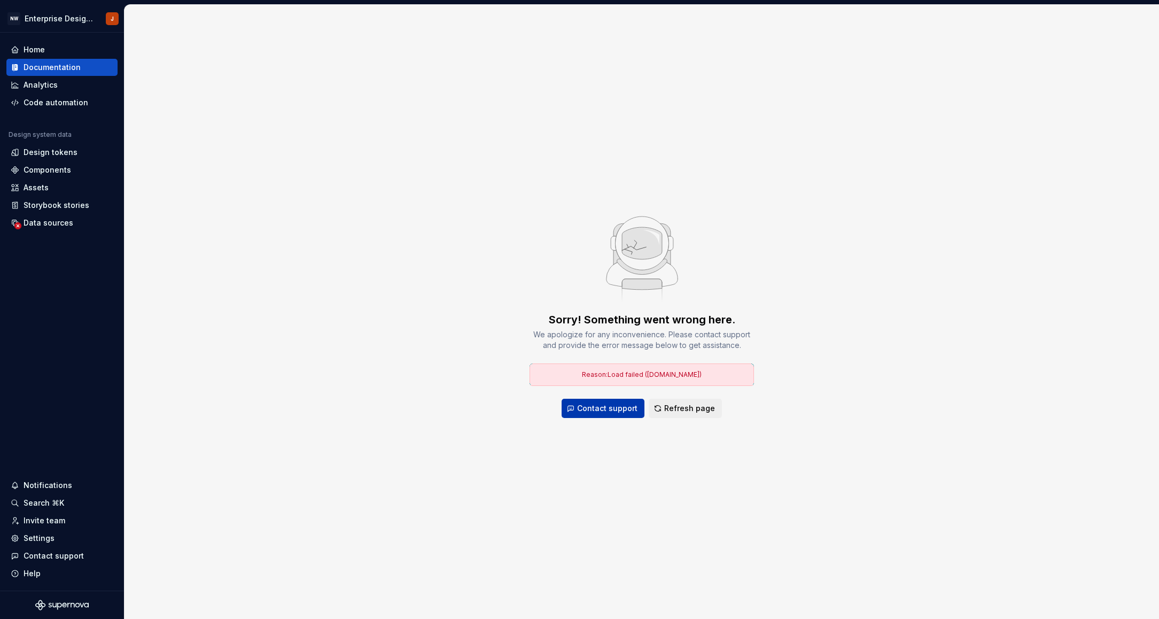
click at [608, 401] on button "Contact support" at bounding box center [602, 408] width 83 height 19
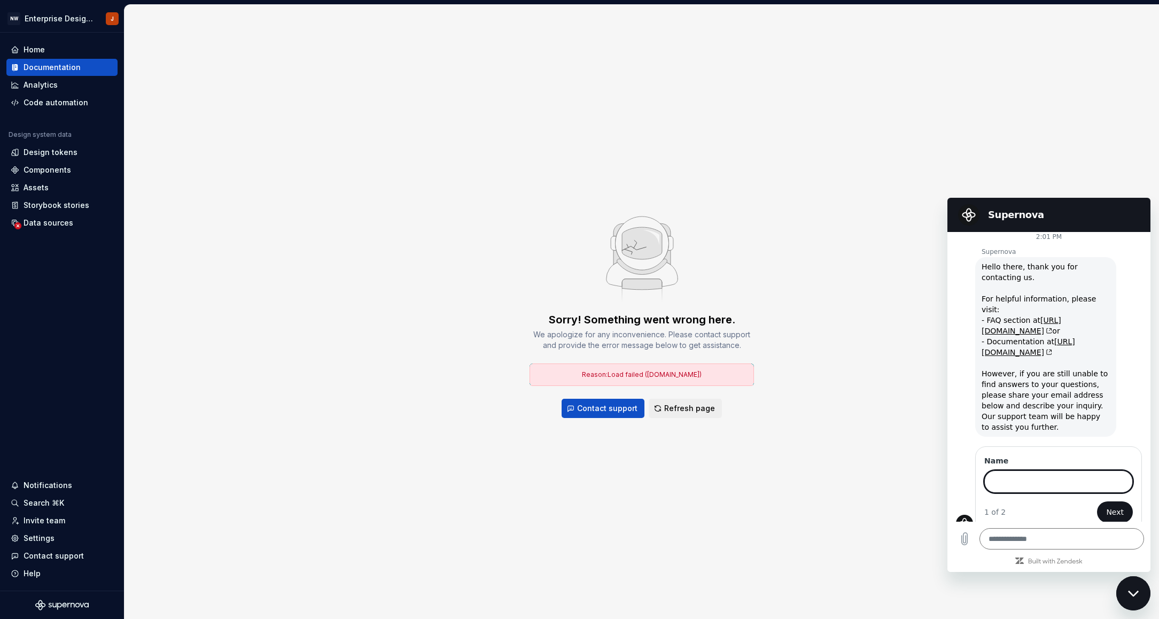
scroll to position [5, 0]
click at [1041, 594] on div "Sorry! Something went wrong here. We apologize for any inconvenience. Please co…" at bounding box center [641, 312] width 1034 height 614
click at [1081, 156] on div "Sorry! Something went wrong here. We apologize for any inconvenience. Please co…" at bounding box center [641, 312] width 1034 height 614
click at [1135, 594] on icon "Close messaging window" at bounding box center [1132, 593] width 11 height 6
type textarea "*"
